Goal: Information Seeking & Learning: Learn about a topic

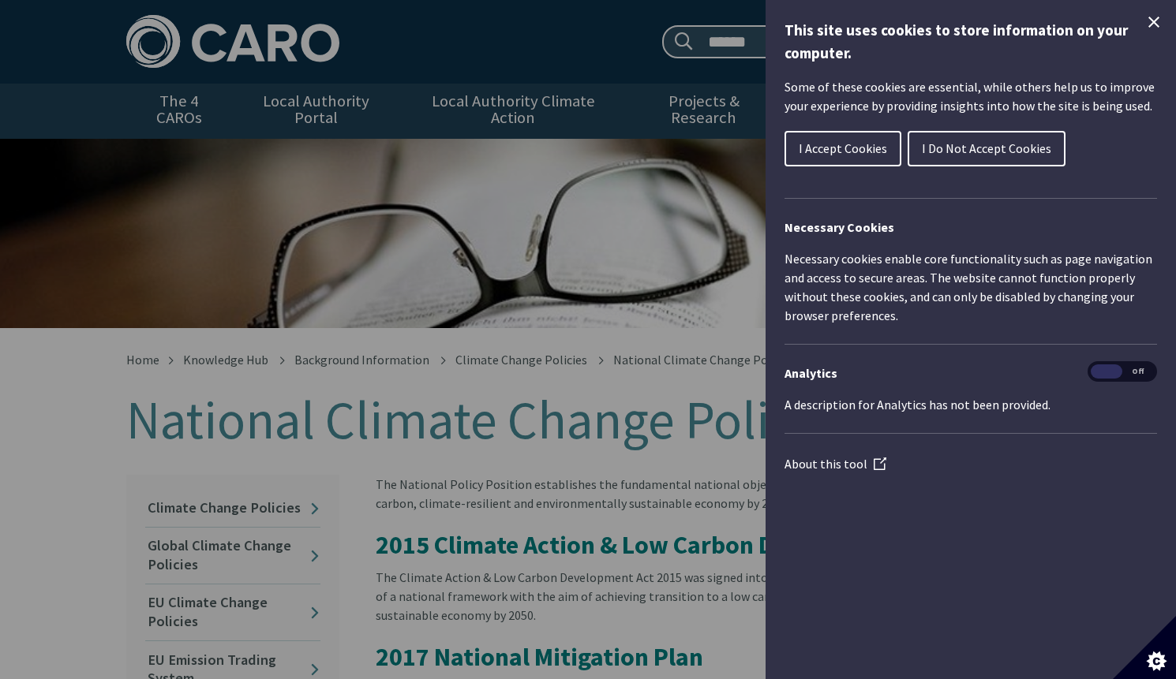
click at [1154, 17] on icon "Close Cookie Control" at bounding box center [1153, 22] width 19 height 19
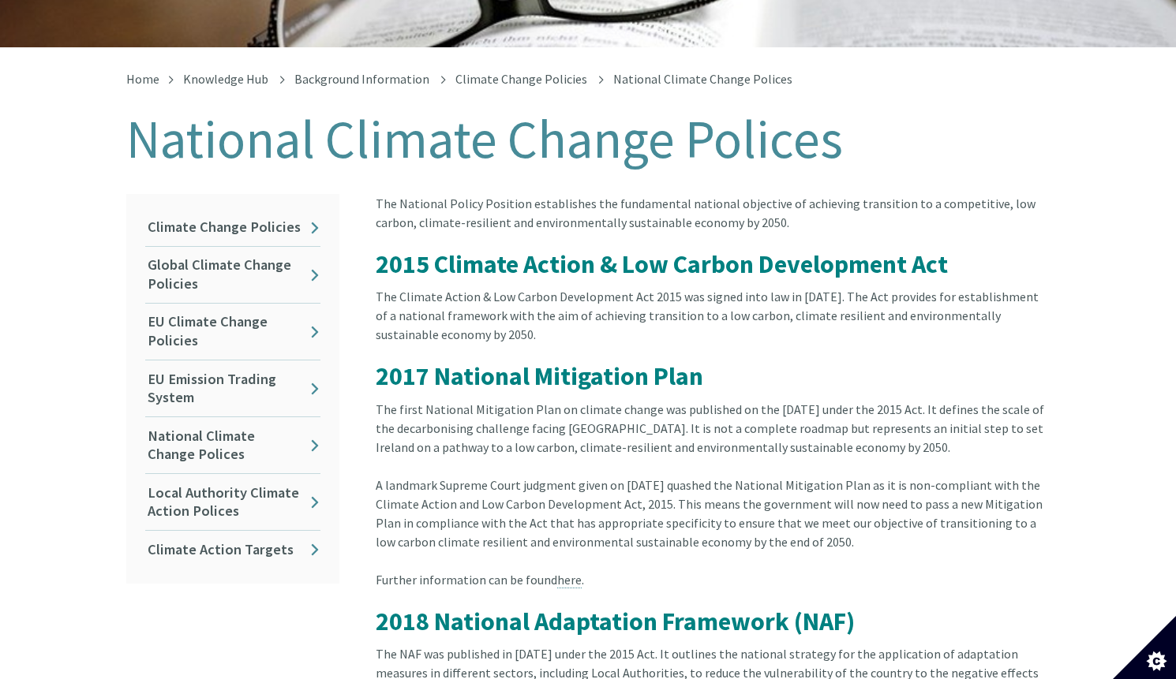
scroll to position [289, 0]
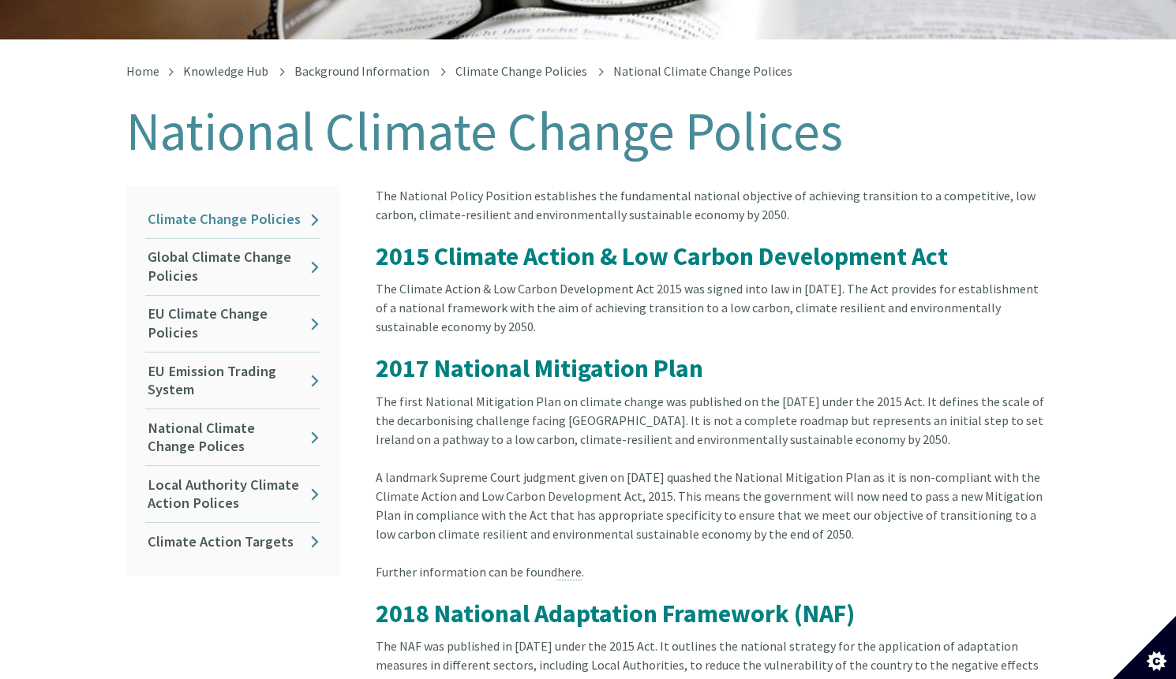
click at [268, 202] on link "Climate Change Policies" at bounding box center [232, 219] width 175 height 37
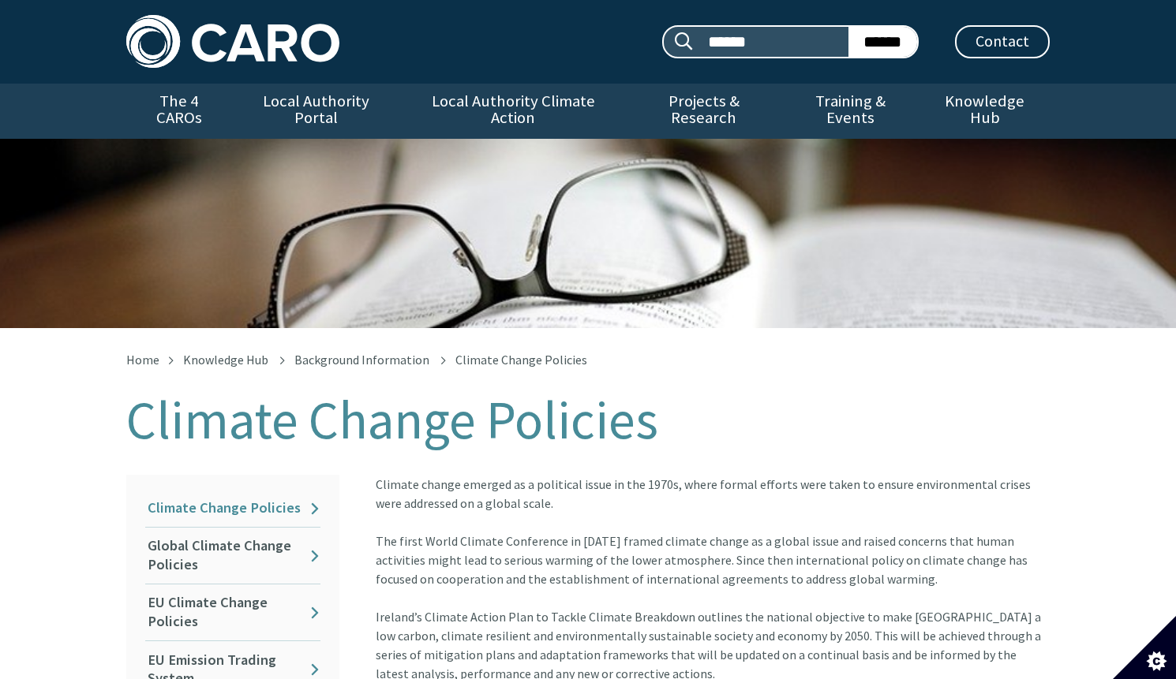
click at [307, 493] on link "Climate Change Policies" at bounding box center [232, 508] width 175 height 37
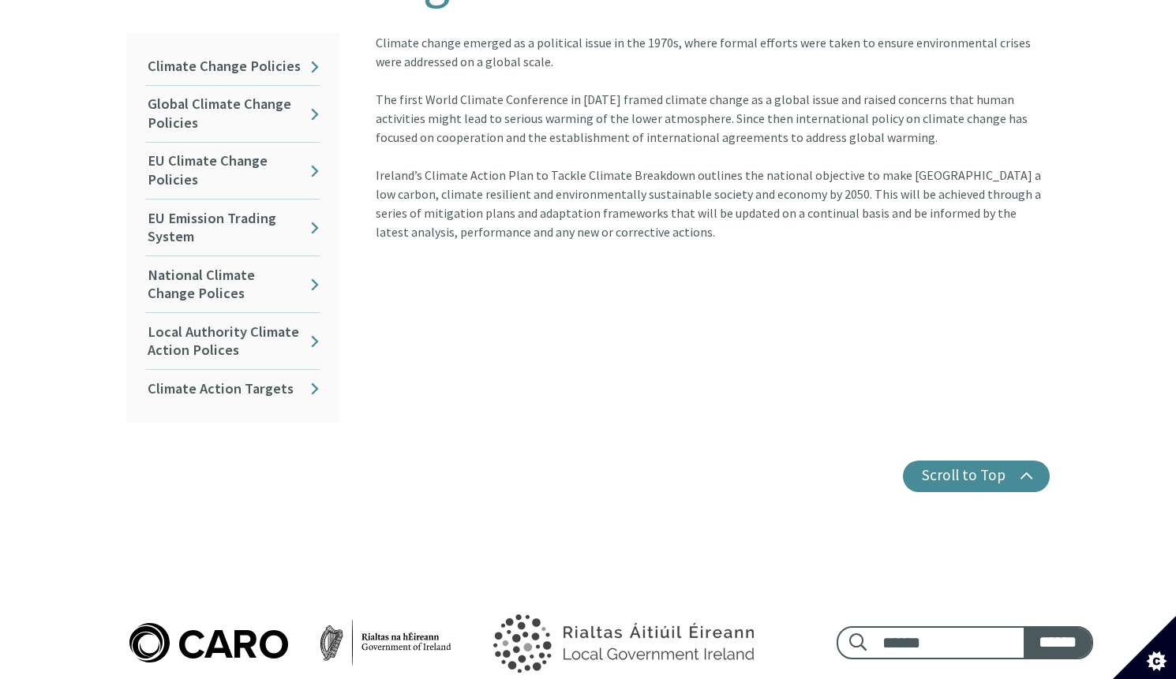
scroll to position [286, 0]
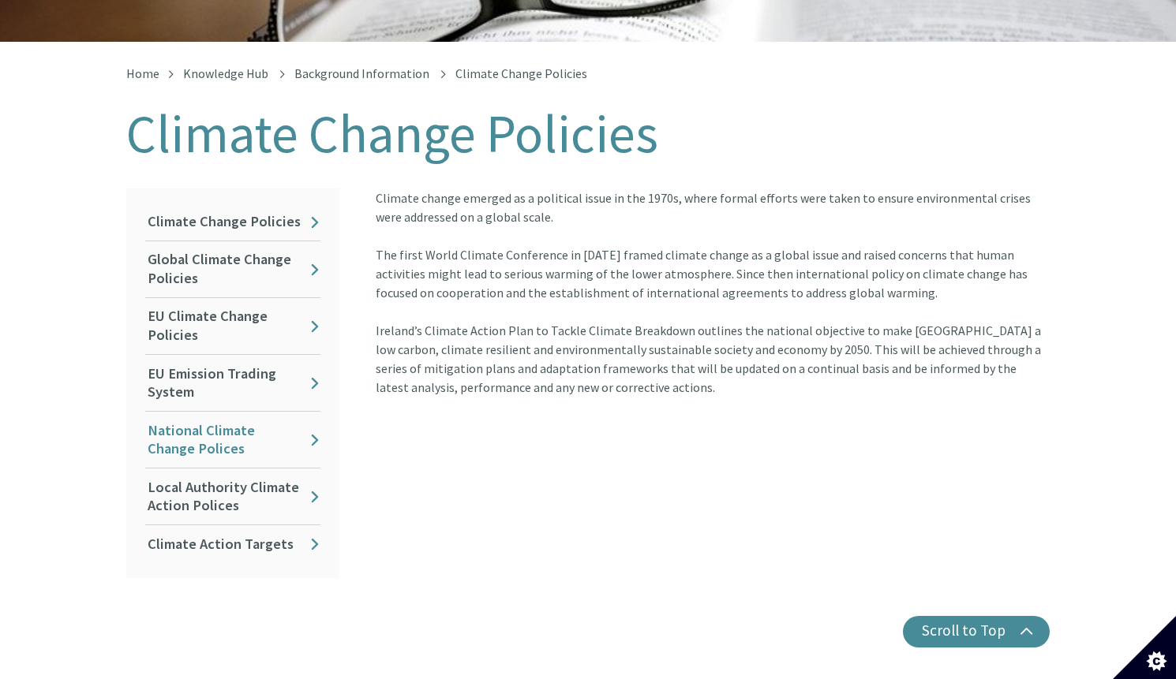
click at [301, 432] on link "National Climate Change Polices" at bounding box center [232, 440] width 175 height 56
